Goal: Task Accomplishment & Management: Manage account settings

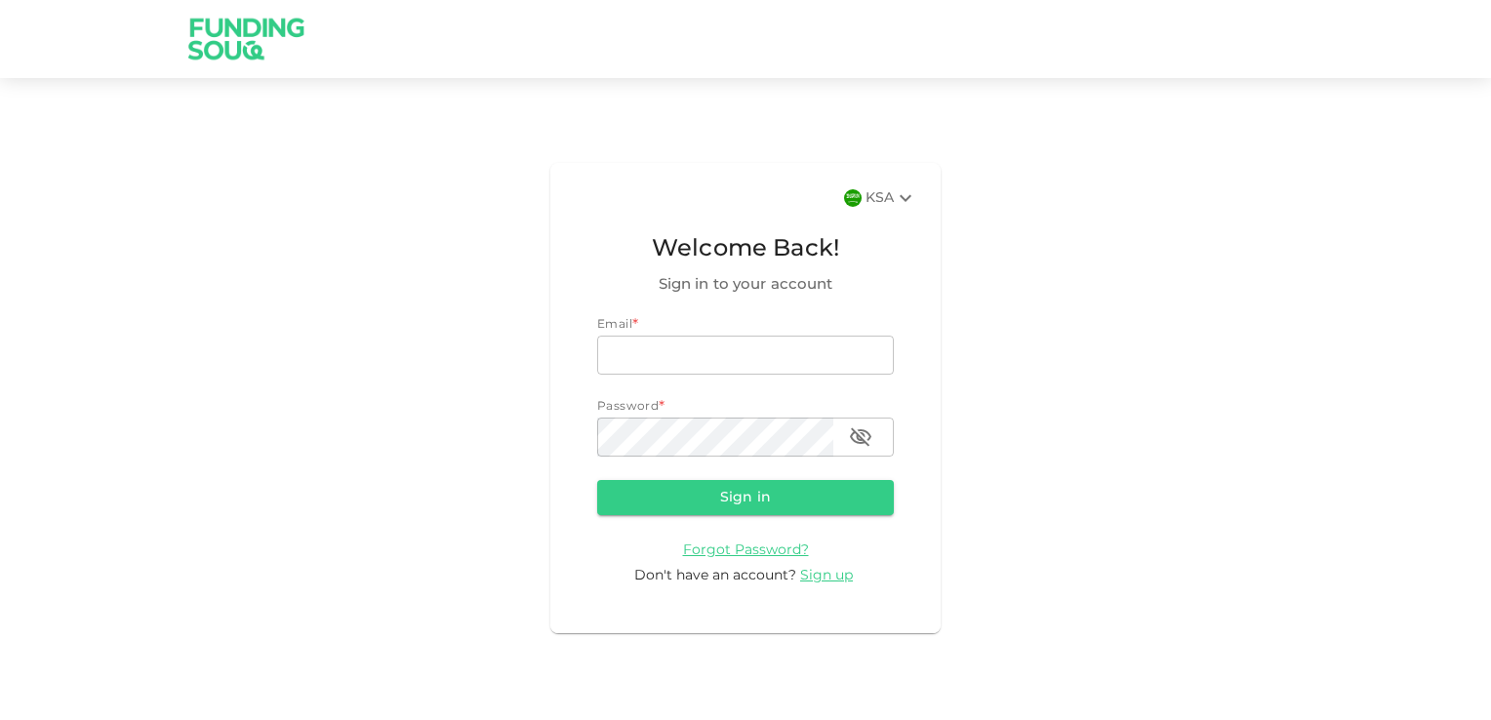
type input "[PERSON_NAME][EMAIL_ADDRESS][DOMAIN_NAME]"
click at [757, 490] on button "Sign in" at bounding box center [745, 497] width 297 height 35
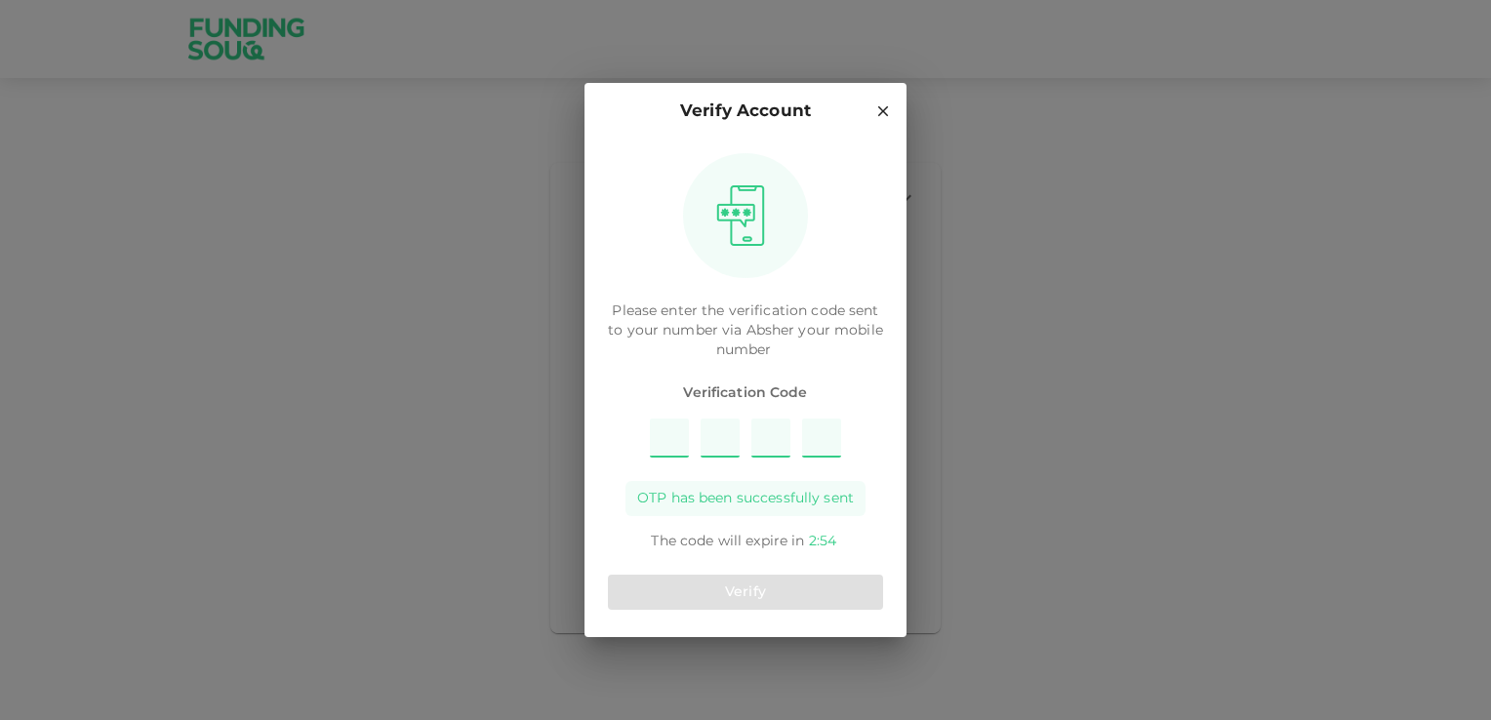
type input "9"
type input "2"
type input "7"
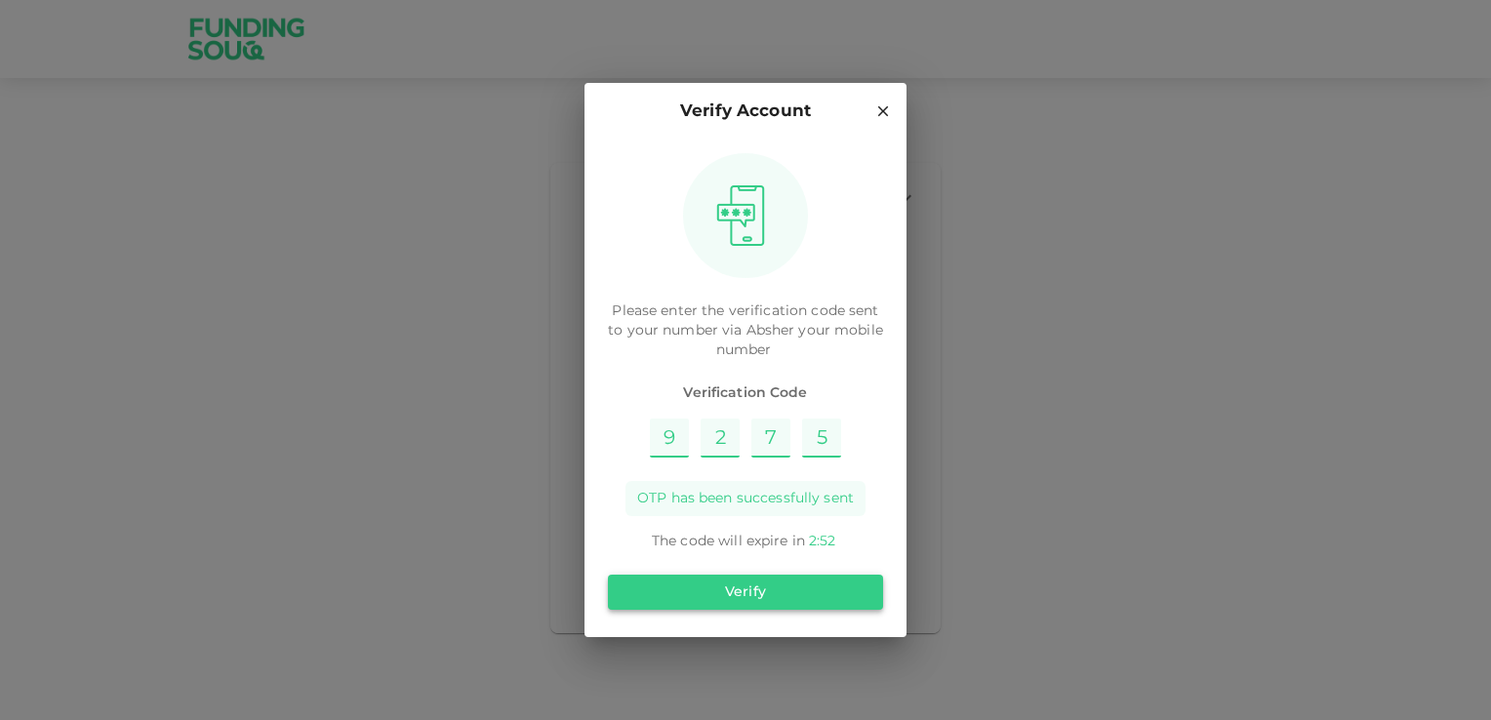
type input "5"
click at [710, 592] on button "Verify" at bounding box center [745, 592] width 275 height 35
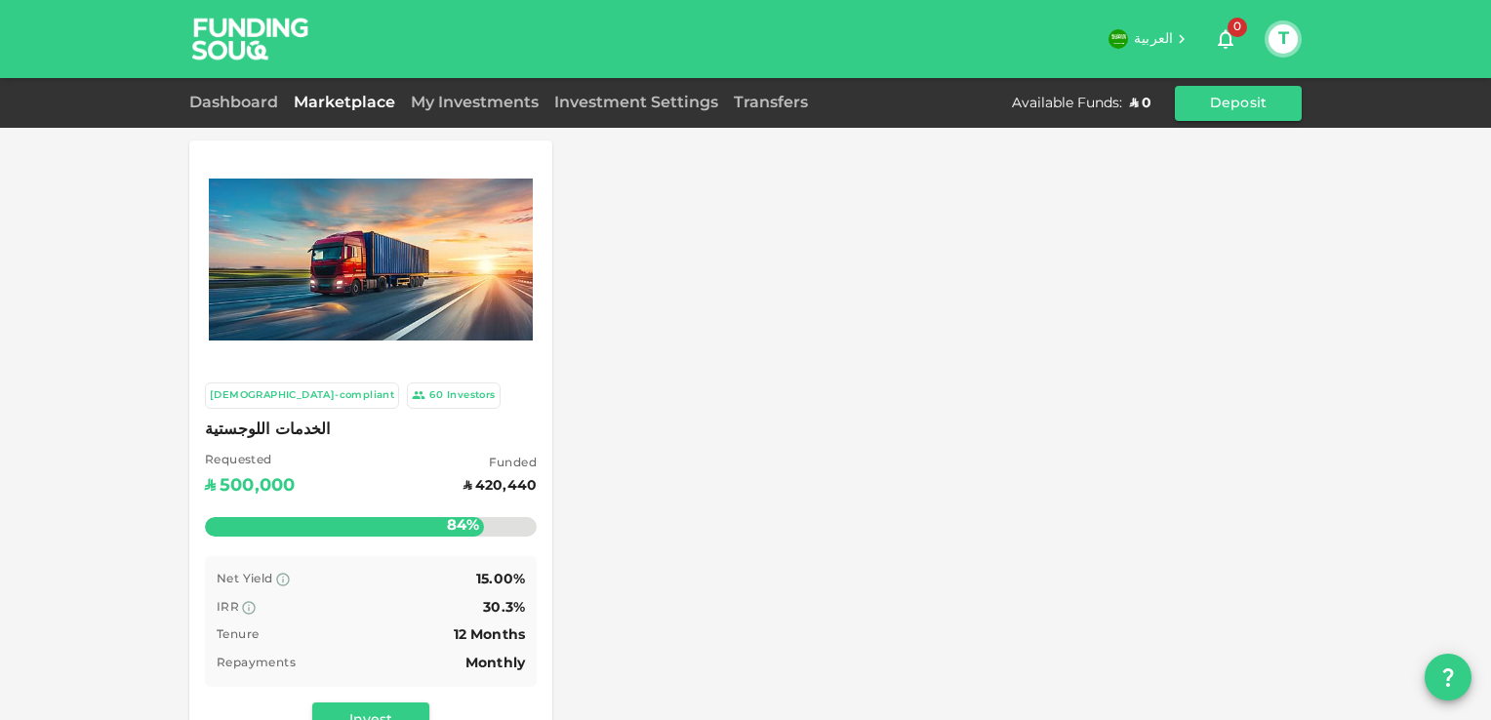
click at [504, 111] on div "My Investments" at bounding box center [474, 103] width 143 height 23
click at [508, 102] on link "My Investments" at bounding box center [474, 103] width 143 height 15
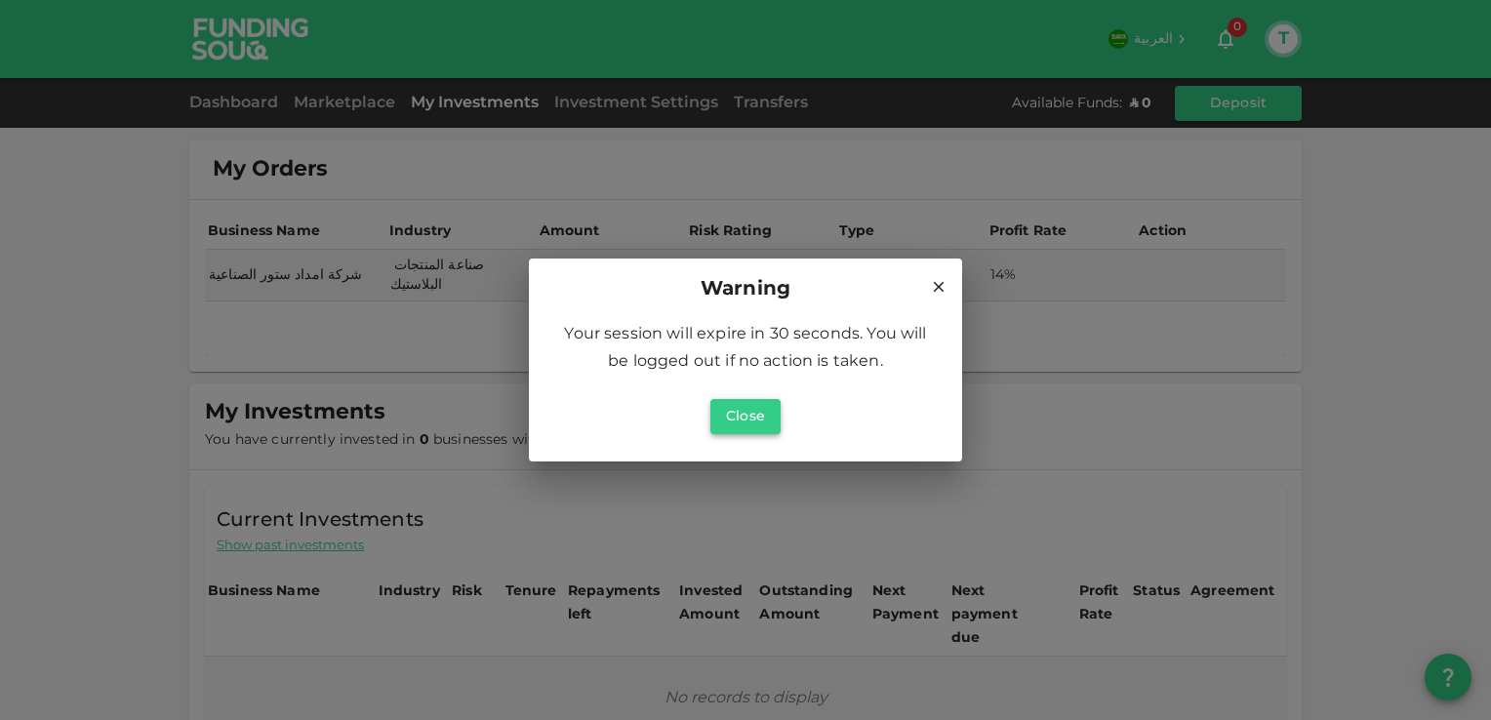
click at [767, 428] on button "Close" at bounding box center [745, 416] width 70 height 35
